Goal: Information Seeking & Learning: Compare options

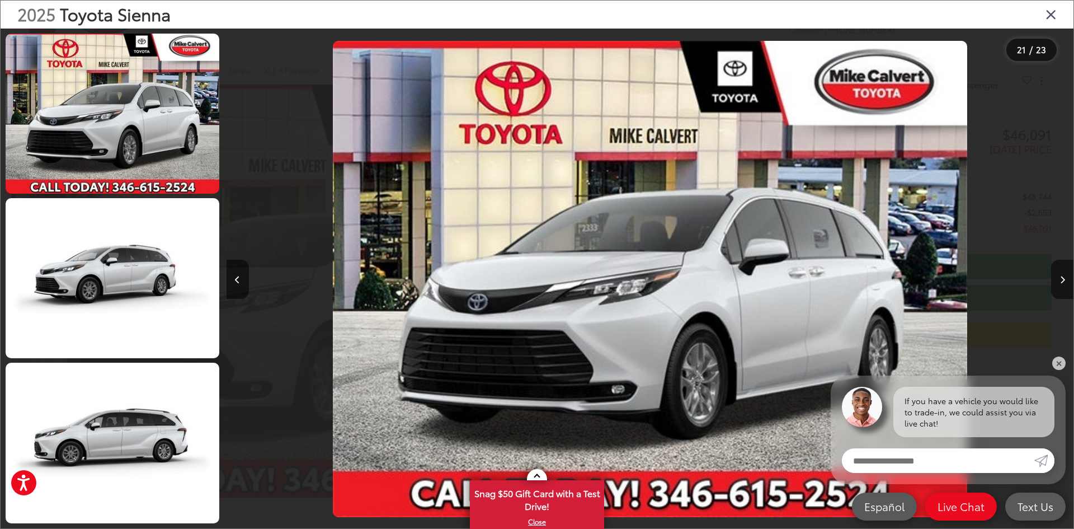
scroll to position [0, 16943]
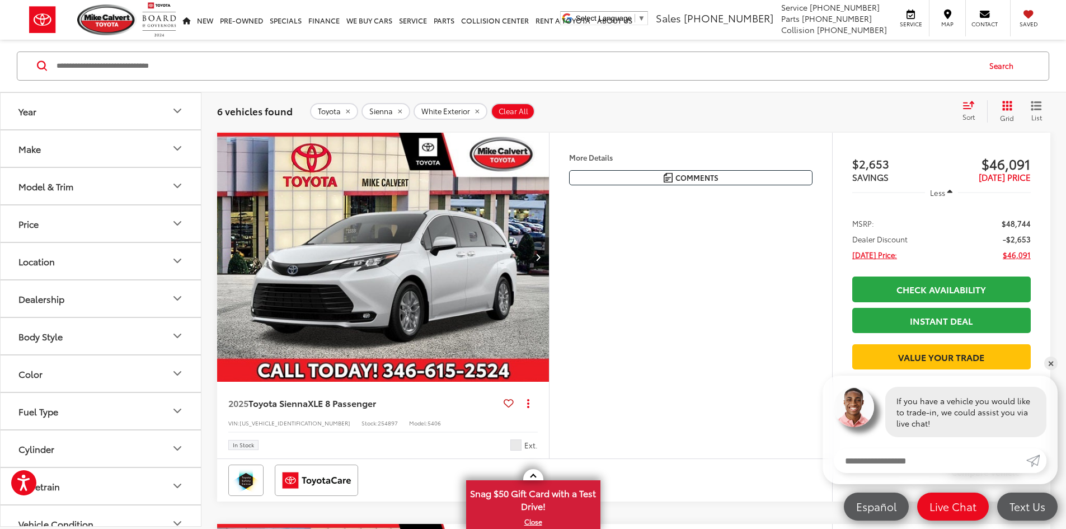
click at [115, 190] on button "Model & Trim" at bounding box center [101, 185] width 201 height 36
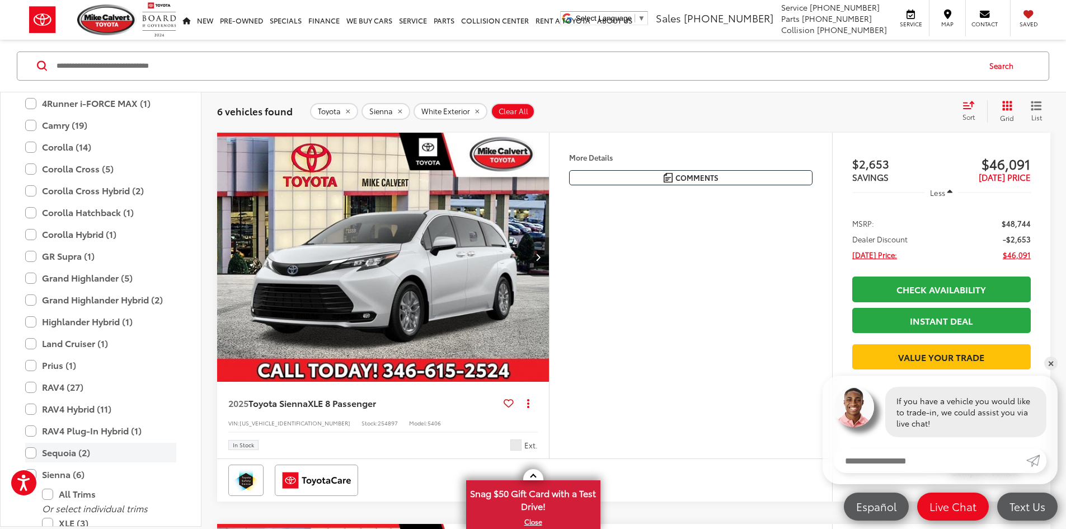
scroll to position [168, 0]
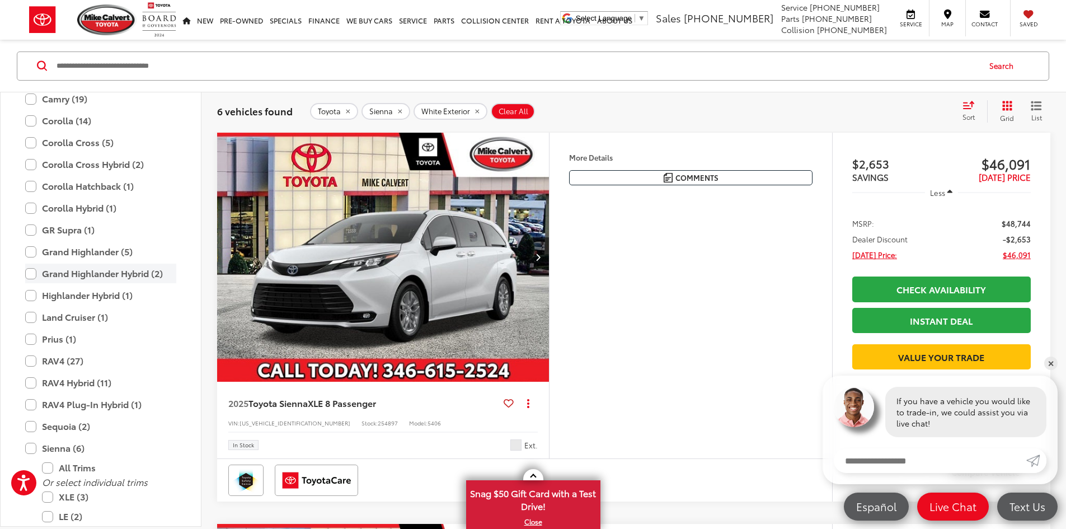
click at [105, 276] on label "Grand Highlander Hybrid (2)" at bounding box center [100, 273] width 151 height 20
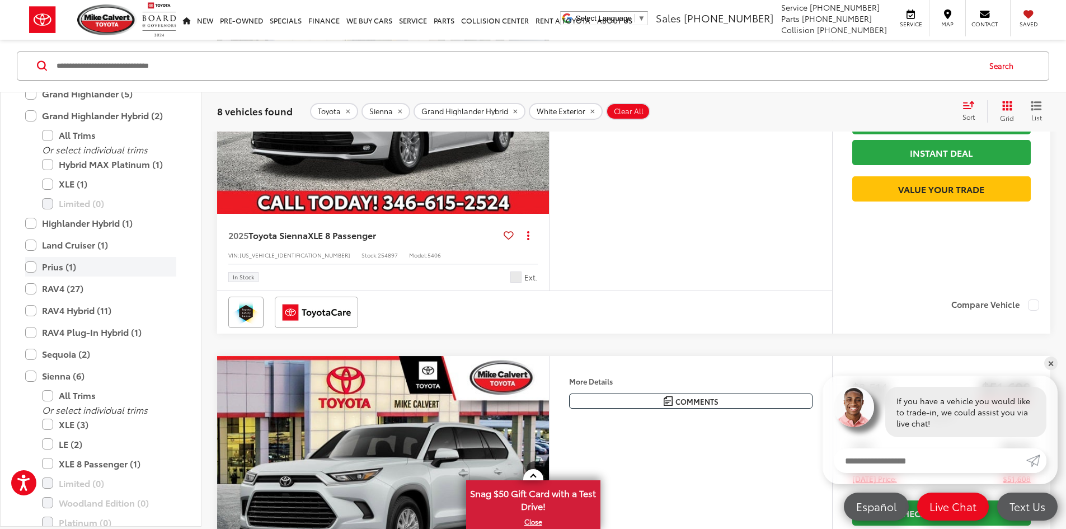
scroll to position [306, 0]
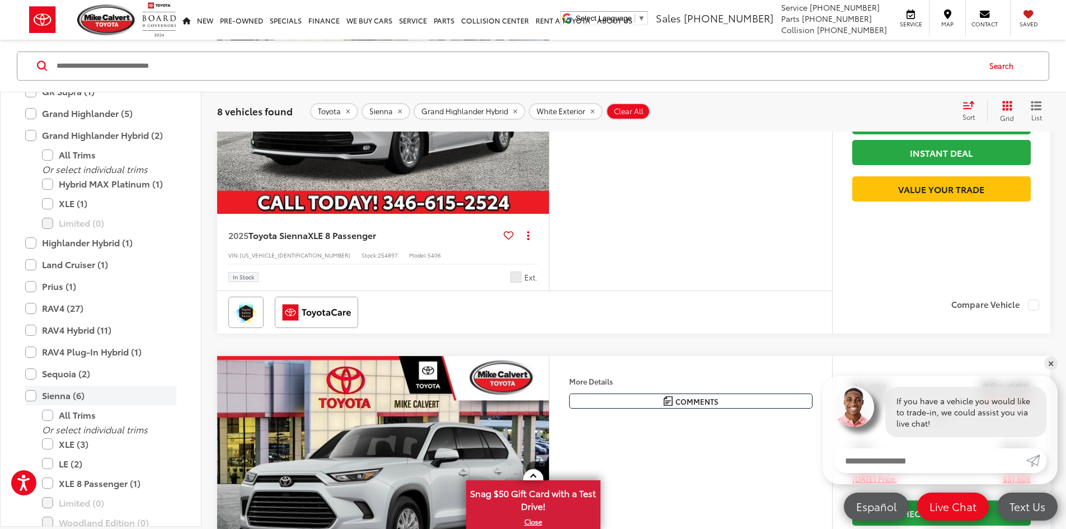
click at [30, 388] on label "Sienna (6)" at bounding box center [100, 395] width 151 height 20
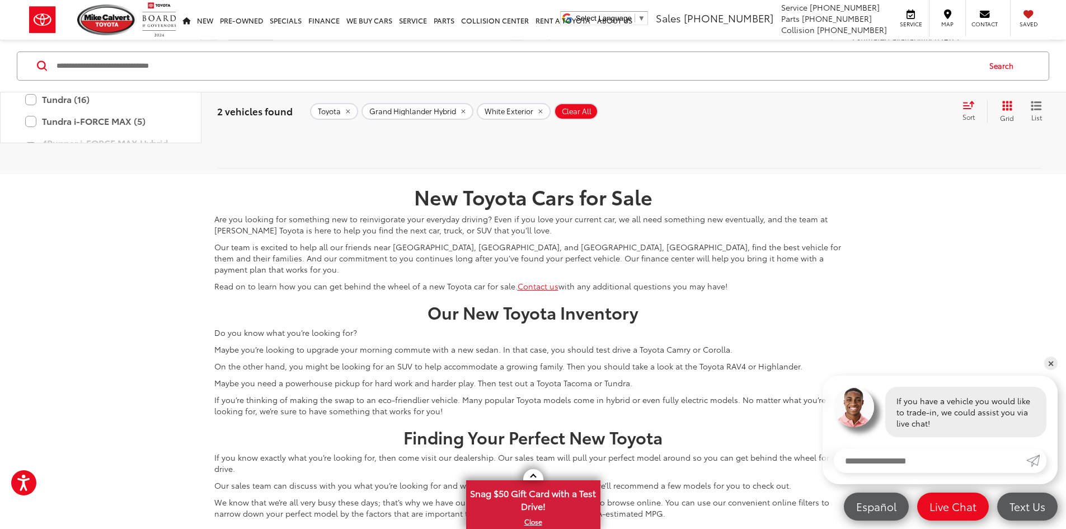
scroll to position [890, 0]
